Goal: Task Accomplishment & Management: Manage account settings

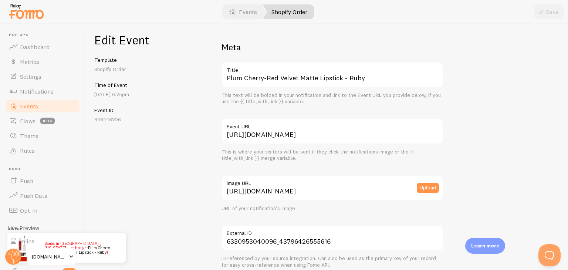
scroll to position [227, 0]
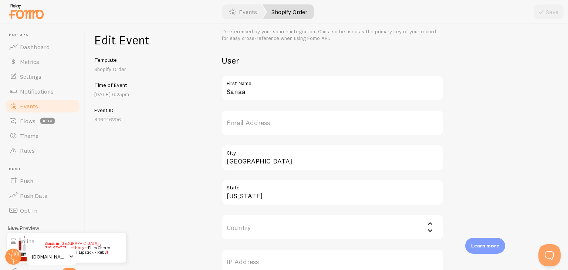
click at [71, 255] on span at bounding box center [71, 256] width 9 height 9
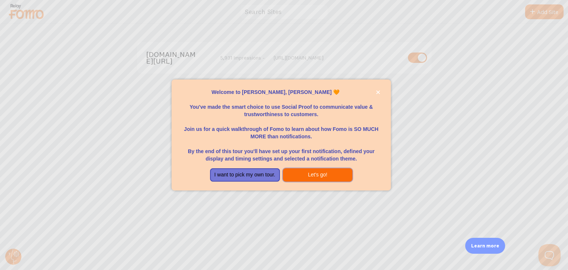
click at [299, 172] on button "Let's go!" at bounding box center [318, 174] width 70 height 13
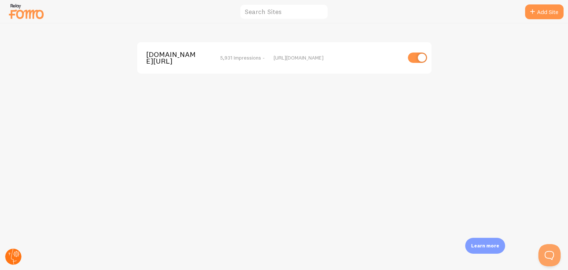
click at [10, 253] on circle at bounding box center [13, 256] width 16 height 16
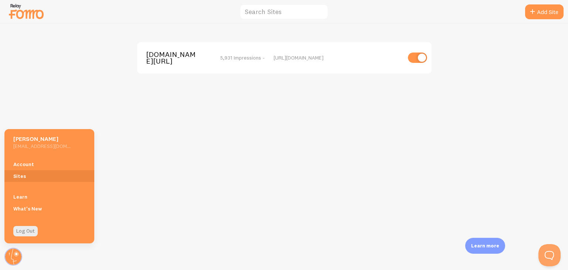
click at [29, 219] on div "Log Out" at bounding box center [49, 231] width 90 height 24
click at [28, 231] on link "Log Out" at bounding box center [25, 231] width 24 height 10
